Goal: Task Accomplishment & Management: Use online tool/utility

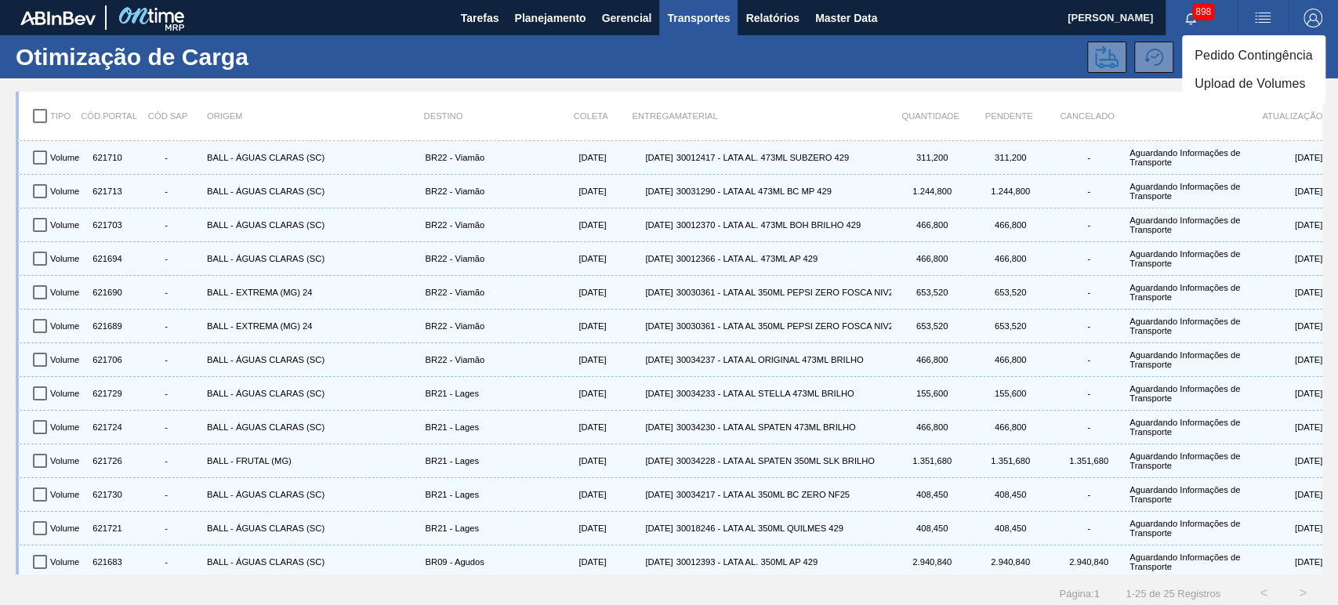
click at [1257, 82] on li "Upload de Volumes" at bounding box center [1253, 84] width 143 height 28
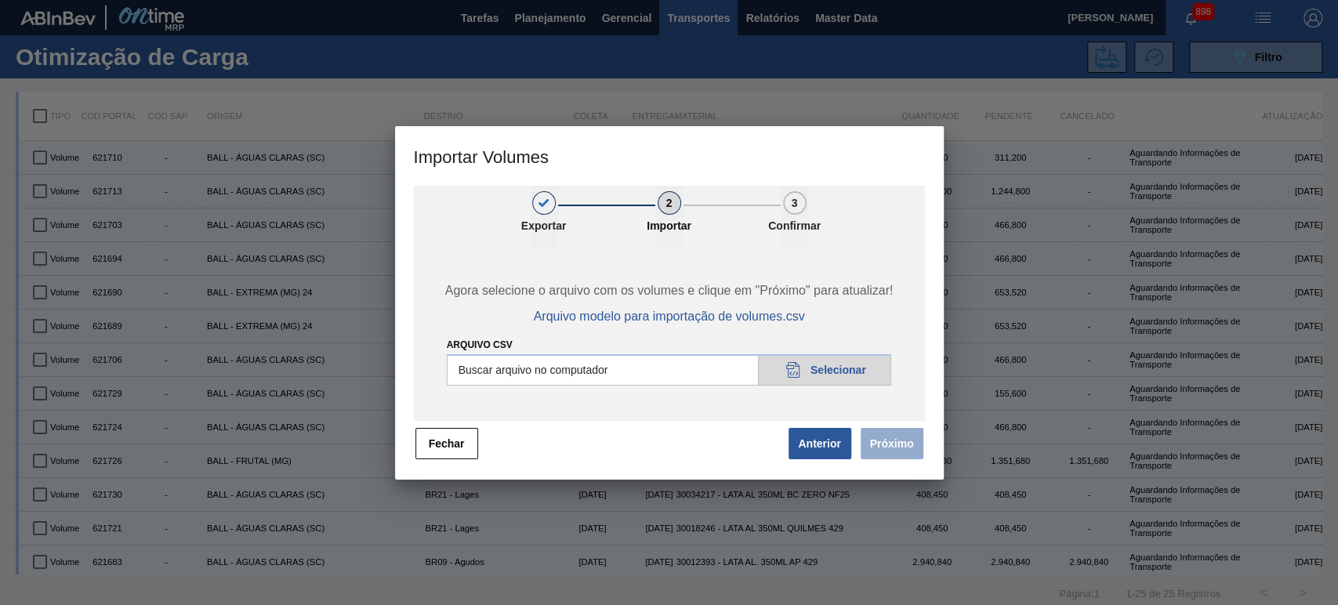
click at [834, 375] on input "Arquivo csv" at bounding box center [669, 369] width 445 height 31
type input "C:\fakepath\Template Subida LM.csv"
click at [897, 444] on button "Próximo" at bounding box center [892, 443] width 63 height 31
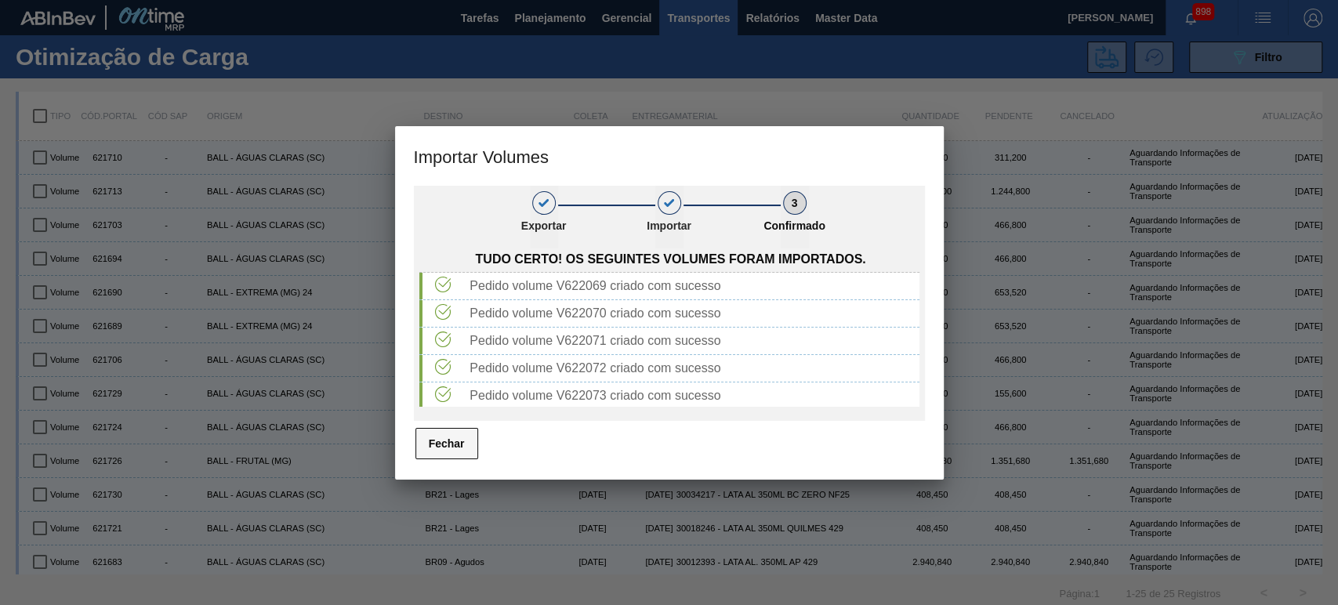
click at [431, 445] on button "Fechar" at bounding box center [446, 443] width 63 height 31
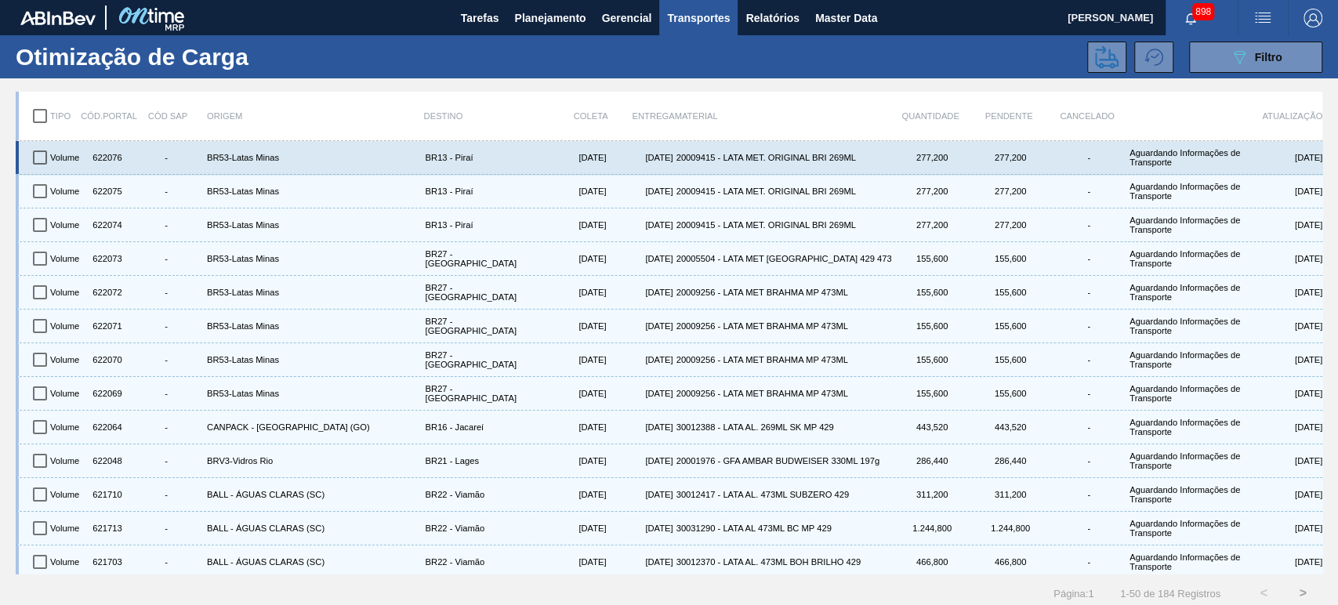
click at [38, 152] on input "checkbox" at bounding box center [40, 157] width 33 height 33
checkbox input "true"
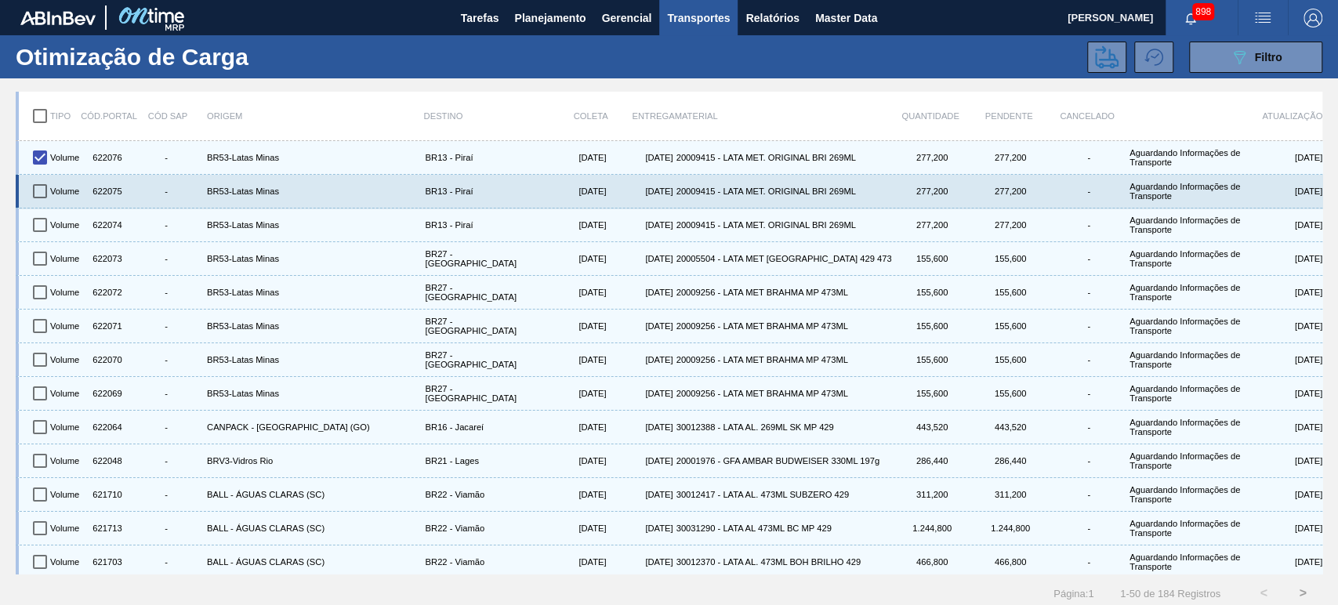
click at [40, 191] on input "checkbox" at bounding box center [40, 191] width 33 height 33
checkbox input "true"
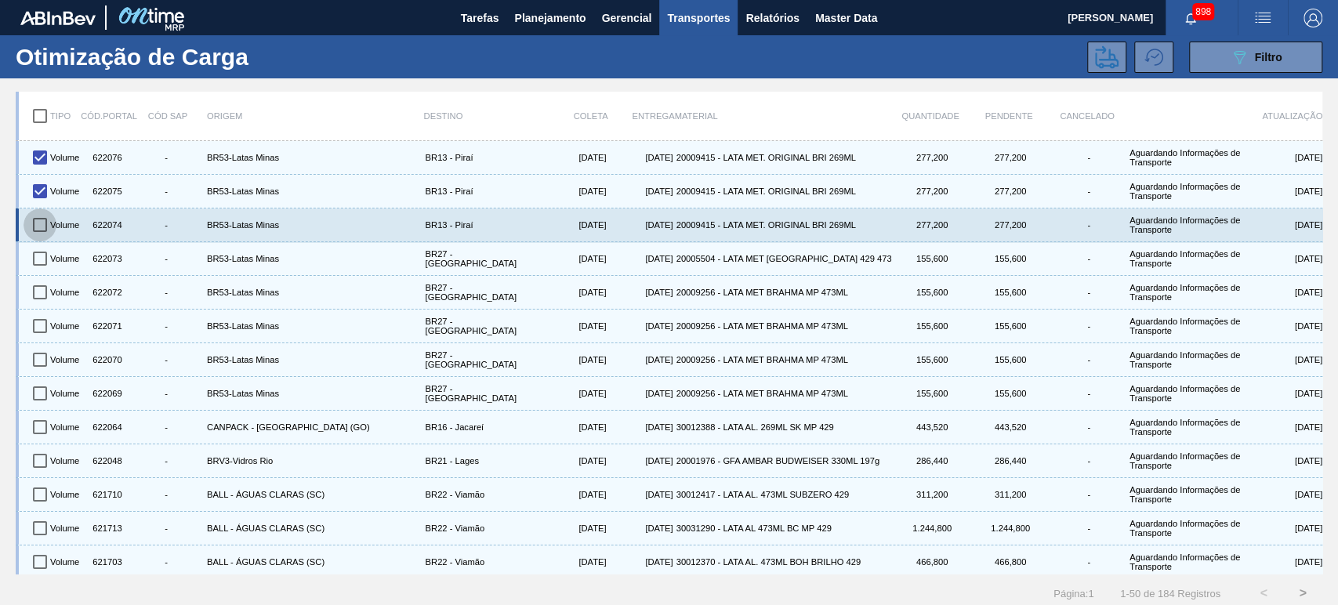
click at [38, 219] on input "checkbox" at bounding box center [40, 225] width 33 height 33
checkbox input "true"
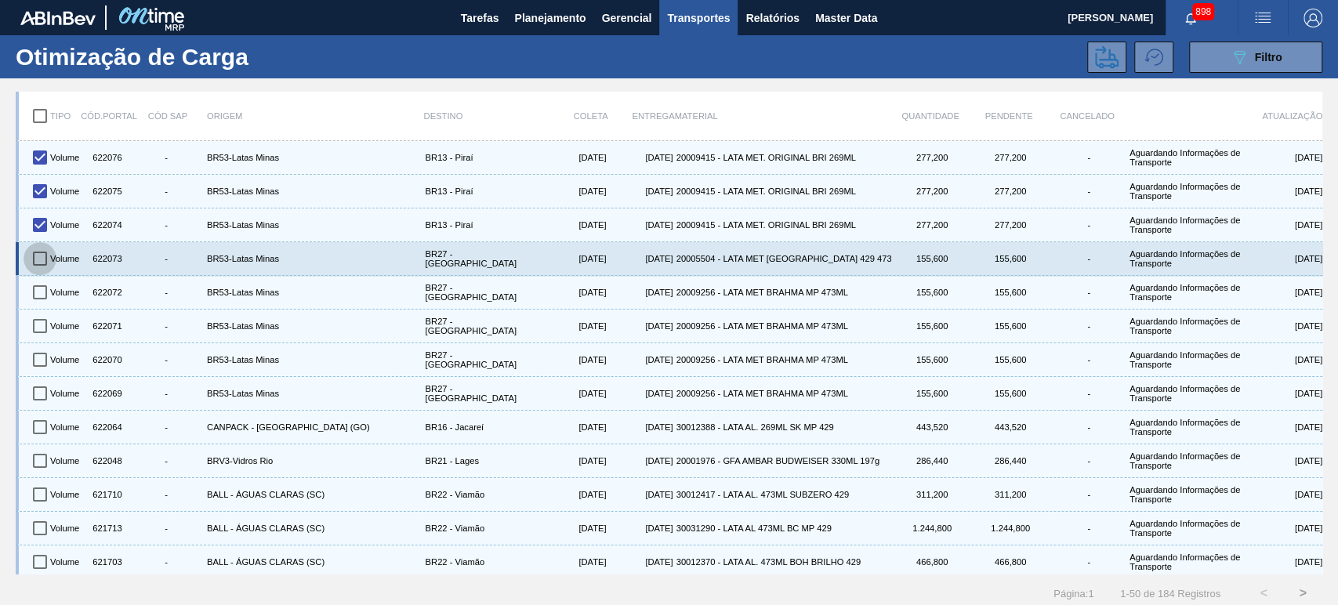
click at [42, 259] on input "checkbox" at bounding box center [40, 258] width 33 height 33
checkbox input "true"
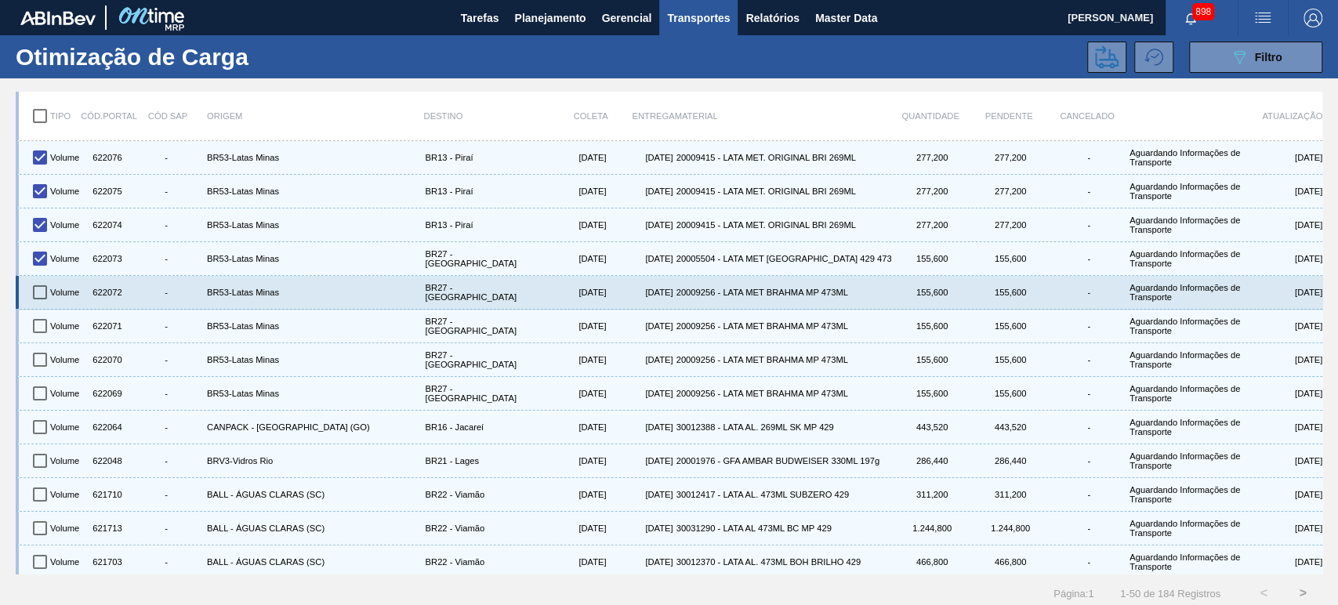
click at [38, 299] on input "checkbox" at bounding box center [40, 292] width 33 height 33
checkbox input "true"
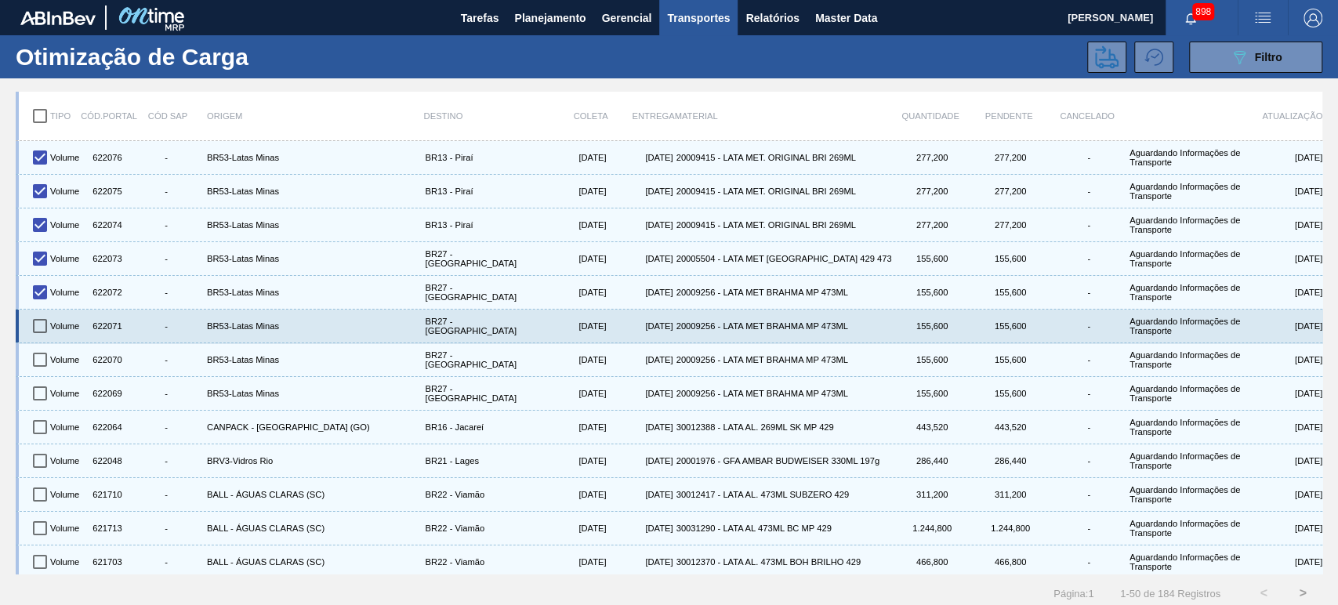
click at [34, 318] on input "checkbox" at bounding box center [40, 326] width 33 height 33
checkbox input "true"
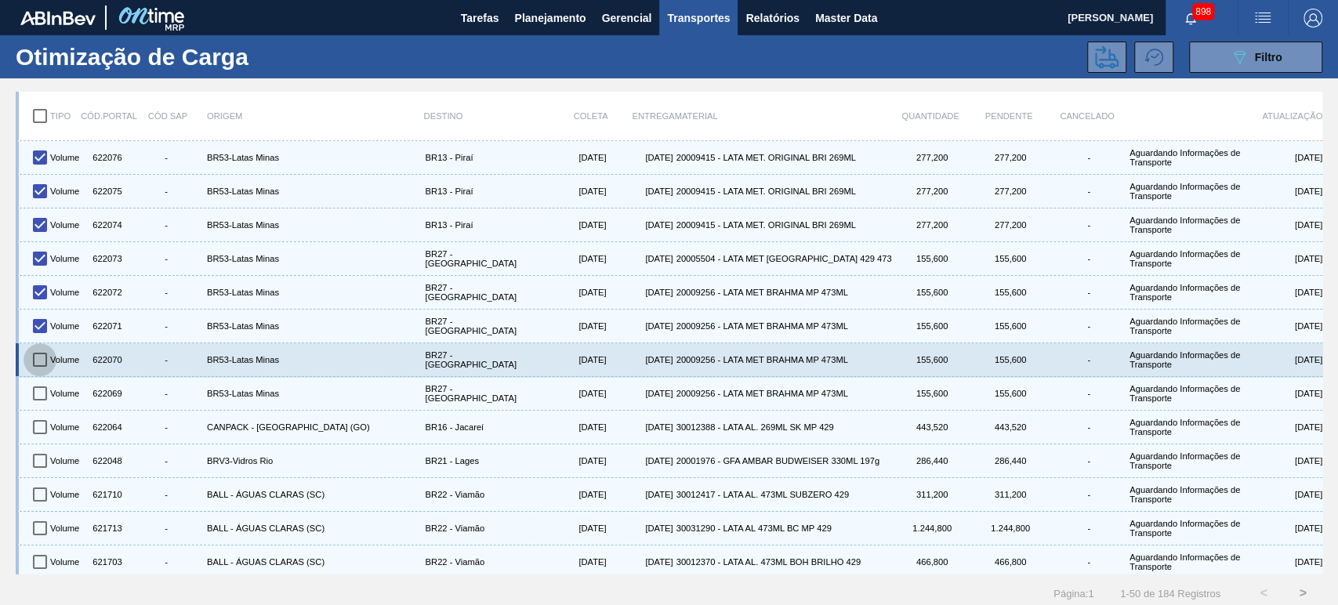
click at [50, 360] on input "checkbox" at bounding box center [40, 359] width 33 height 33
checkbox input "true"
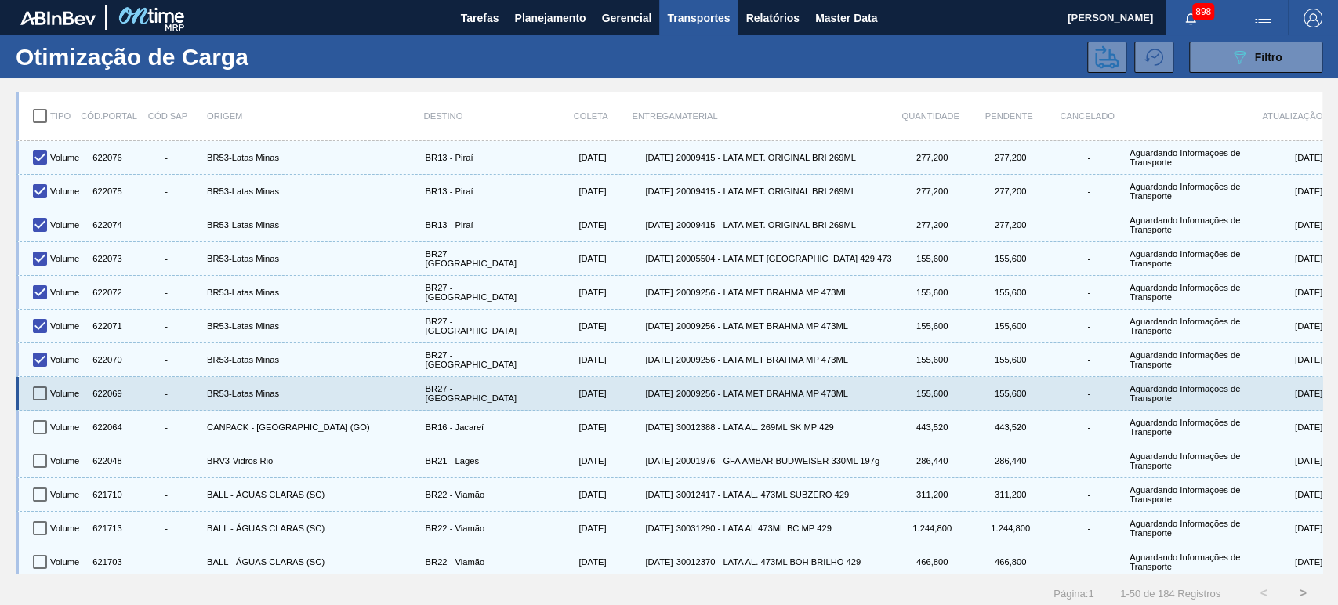
click at [48, 381] on input "checkbox" at bounding box center [40, 393] width 33 height 33
checkbox input "true"
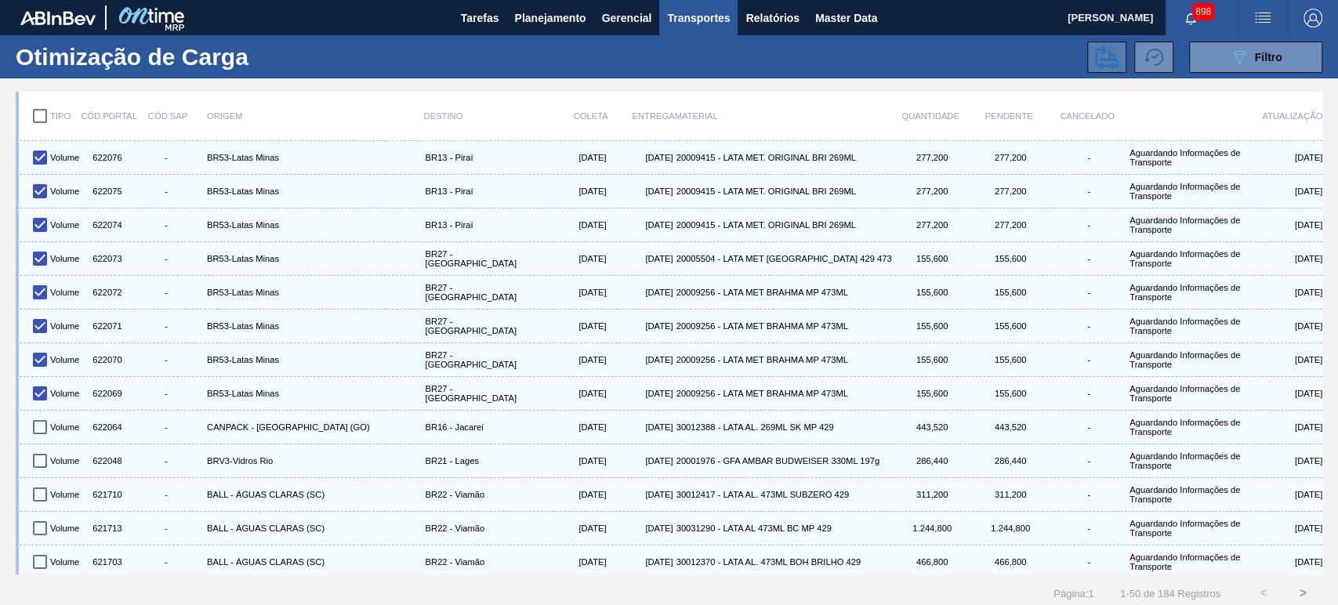
click at [1098, 53] on icon at bounding box center [1107, 57] width 24 height 24
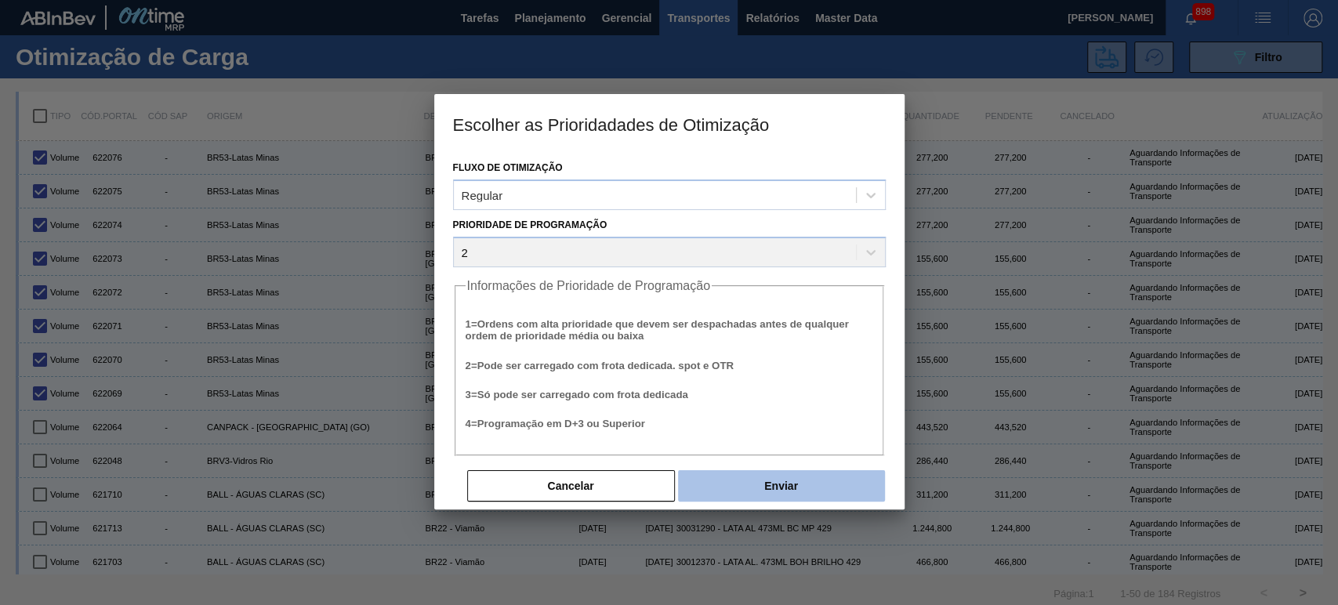
click at [814, 494] on button "Enviar" at bounding box center [781, 485] width 207 height 31
